Goal: Task Accomplishment & Management: Use online tool/utility

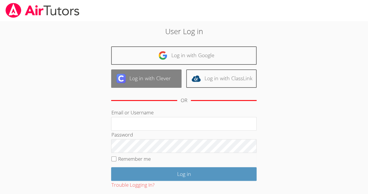
click at [129, 80] on link "Log in with Clever" at bounding box center [146, 78] width 70 height 18
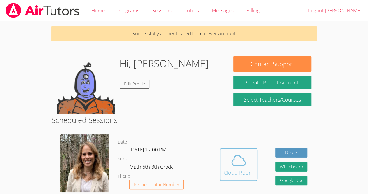
click at [248, 161] on span at bounding box center [239, 160] width 30 height 16
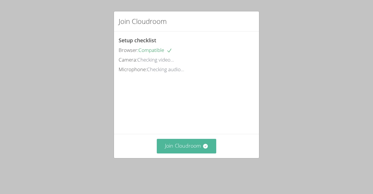
click at [189, 149] on button "Join Cloudroom" at bounding box center [187, 146] width 60 height 14
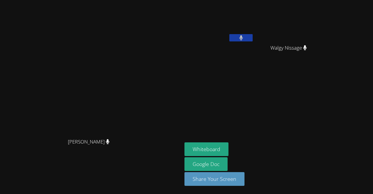
click at [242, 39] on icon at bounding box center [240, 37] width 3 height 5
click at [254, 31] on video at bounding box center [218, 21] width 69 height 39
click at [244, 36] on icon at bounding box center [241, 37] width 6 height 5
click at [252, 39] on button at bounding box center [240, 37] width 23 height 7
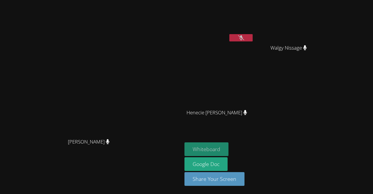
click at [228, 154] on button "Whiteboard" at bounding box center [206, 149] width 44 height 14
click at [244, 39] on icon at bounding box center [241, 37] width 6 height 5
click at [252, 40] on button at bounding box center [240, 37] width 23 height 7
click at [252, 34] on button at bounding box center [240, 37] width 23 height 7
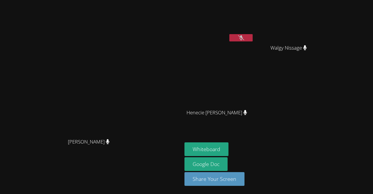
click at [252, 34] on button at bounding box center [240, 37] width 23 height 7
click at [252, 40] on button at bounding box center [240, 37] width 23 height 7
click at [252, 35] on button at bounding box center [240, 37] width 23 height 7
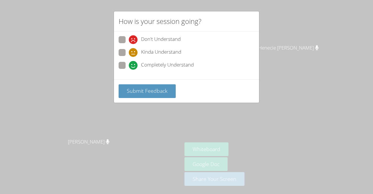
click at [161, 66] on span "Completely Understand" at bounding box center [167, 65] width 53 height 9
click at [134, 66] on input "Completely Understand" at bounding box center [131, 64] width 5 height 5
radio input "true"
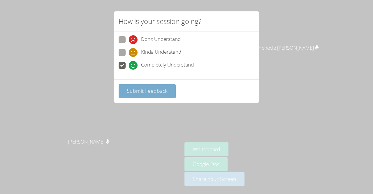
click at [155, 90] on span "Submit Feedback" at bounding box center [147, 90] width 41 height 7
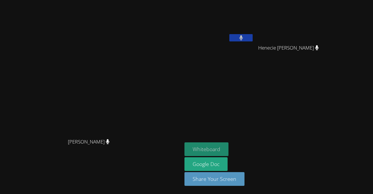
click at [228, 154] on button "Whiteboard" at bounding box center [206, 149] width 44 height 14
click at [243, 39] on icon at bounding box center [241, 37] width 4 height 5
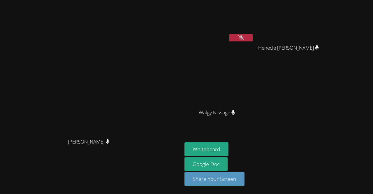
click at [244, 39] on icon at bounding box center [241, 37] width 6 height 5
